Goal: Navigation & Orientation: Find specific page/section

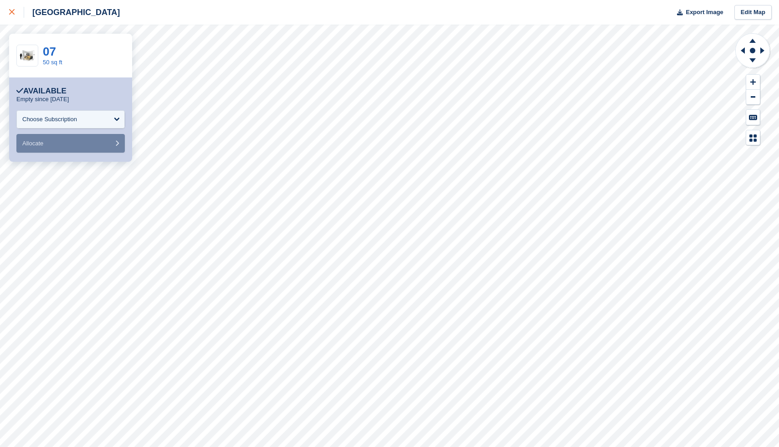
click at [9, 15] on div at bounding box center [16, 12] width 15 height 11
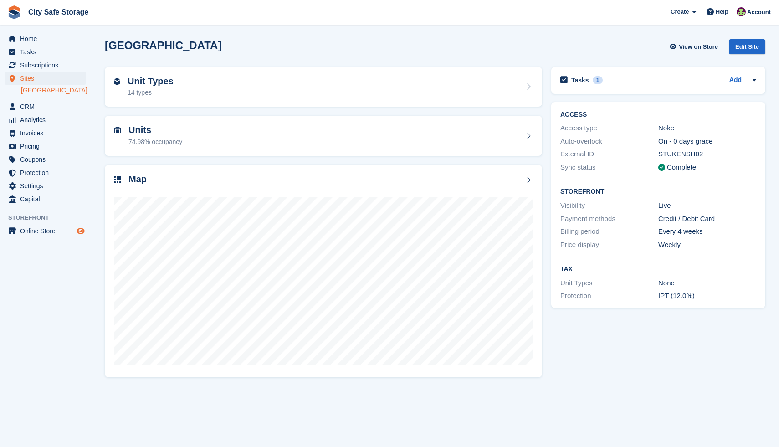
click at [81, 228] on icon "Preview store" at bounding box center [81, 230] width 8 height 7
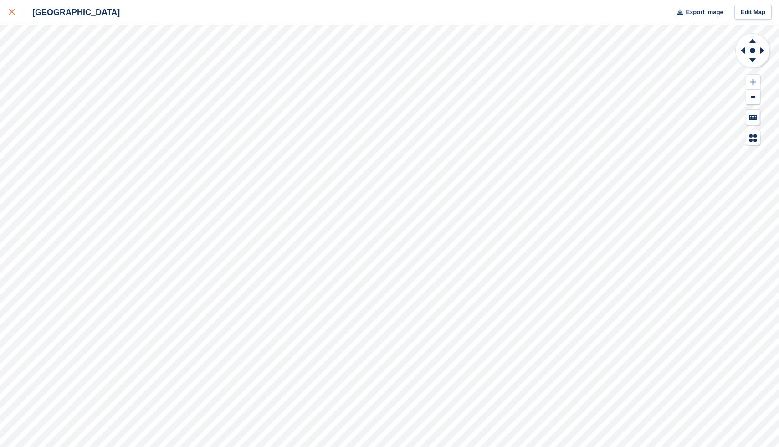
click at [17, 12] on div at bounding box center [16, 12] width 15 height 11
